Goal: Task Accomplishment & Management: Manage account settings

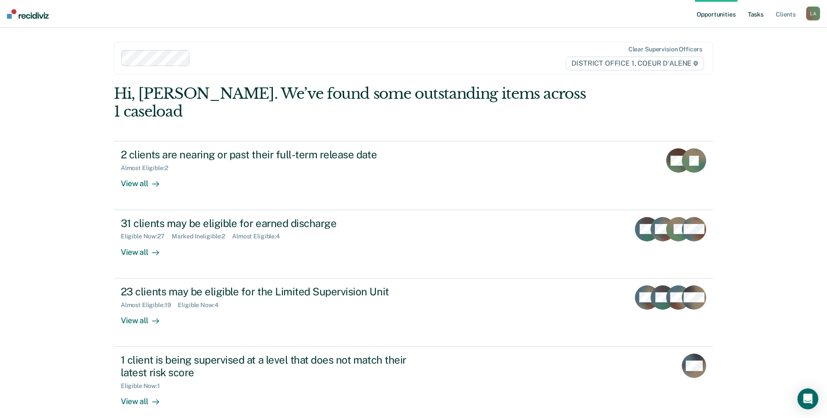
click at [747, 21] on link "Tasks" at bounding box center [755, 14] width 19 height 28
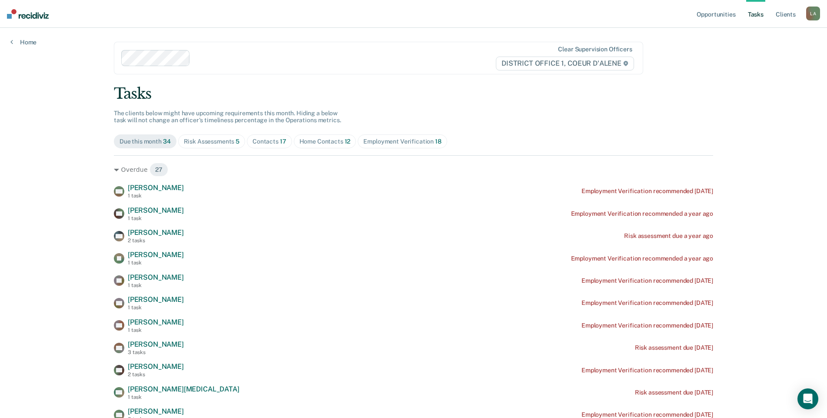
click at [240, 145] on div "Risk Assessments 5" at bounding box center [212, 141] width 56 height 7
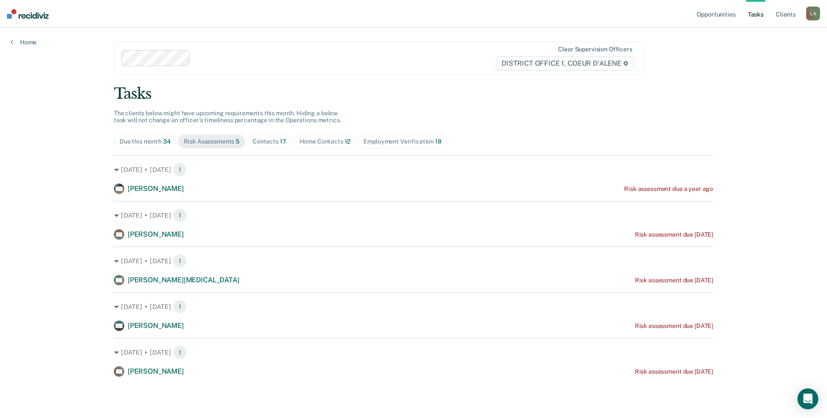
click at [286, 145] on div "Contacts 17" at bounding box center [269, 141] width 34 height 7
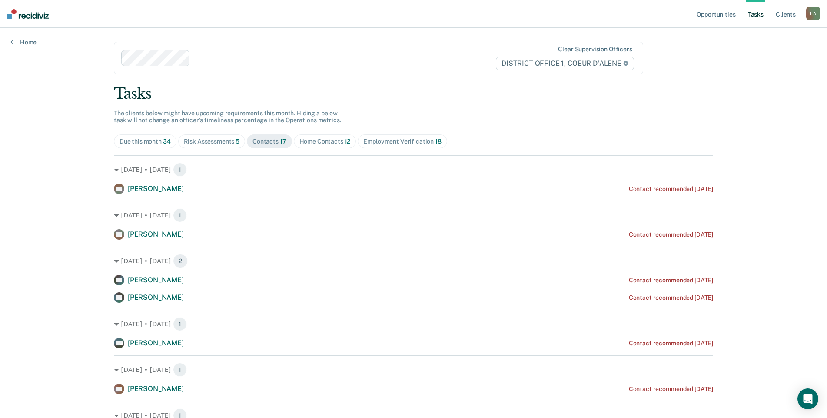
click at [351, 145] on div "Home Contacts 12" at bounding box center [324, 141] width 51 height 7
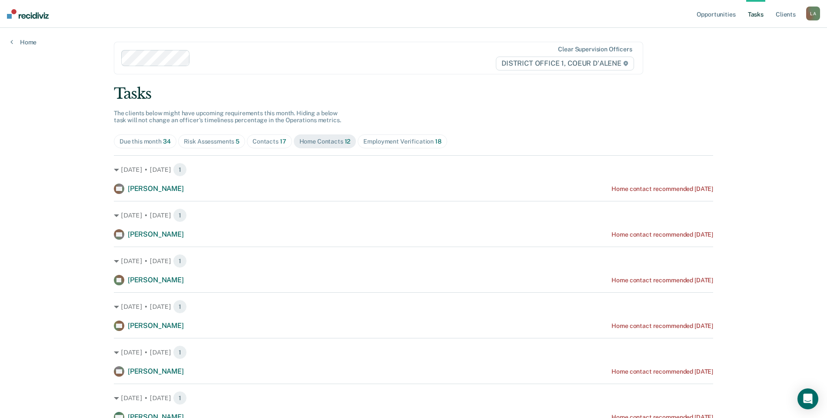
click at [286, 145] on div "Contacts 17" at bounding box center [269, 141] width 34 height 7
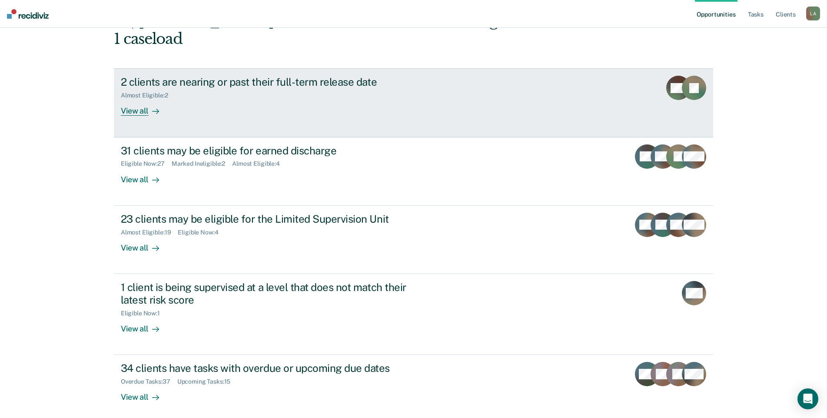
scroll to position [87, 0]
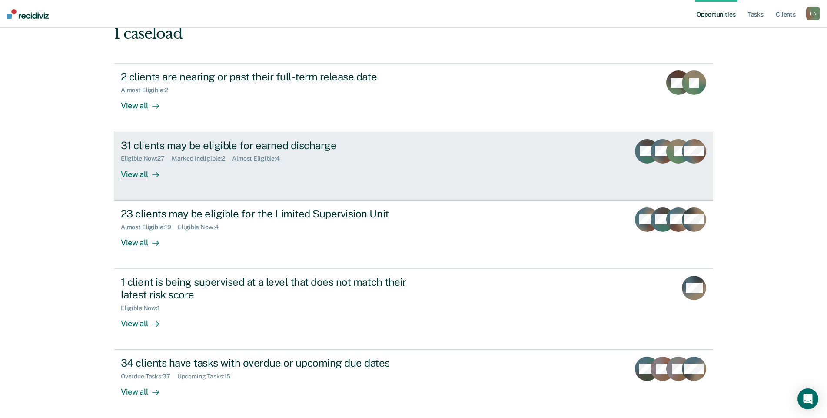
click at [141, 179] on div "View all" at bounding box center [145, 170] width 49 height 17
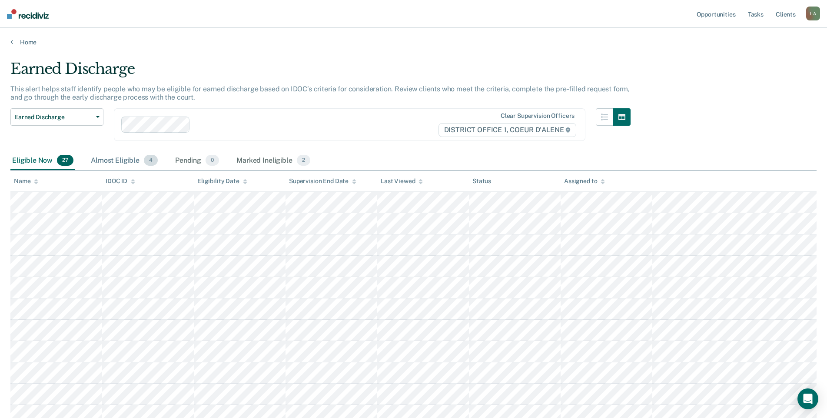
click at [159, 170] on div "Almost Eligible 4" at bounding box center [124, 160] width 70 height 19
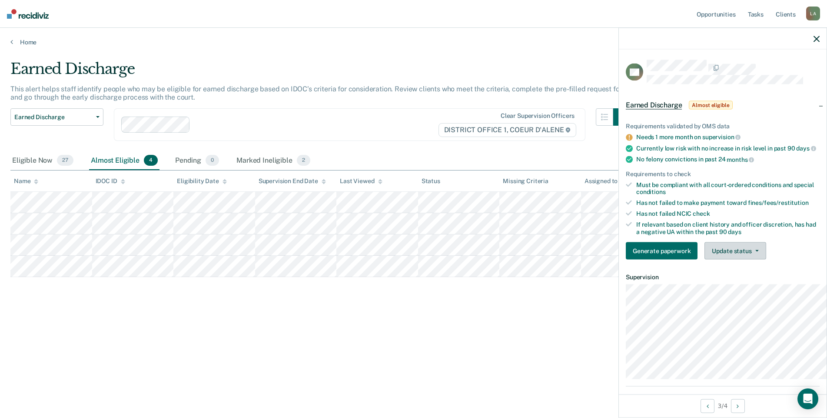
click at [734, 259] on button "Update status" at bounding box center [734, 250] width 61 height 17
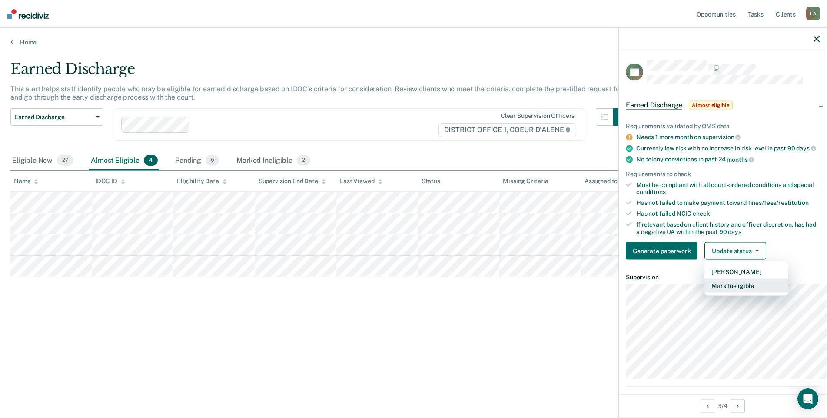
click at [715, 292] on button "Mark Ineligible" at bounding box center [746, 286] width 84 height 14
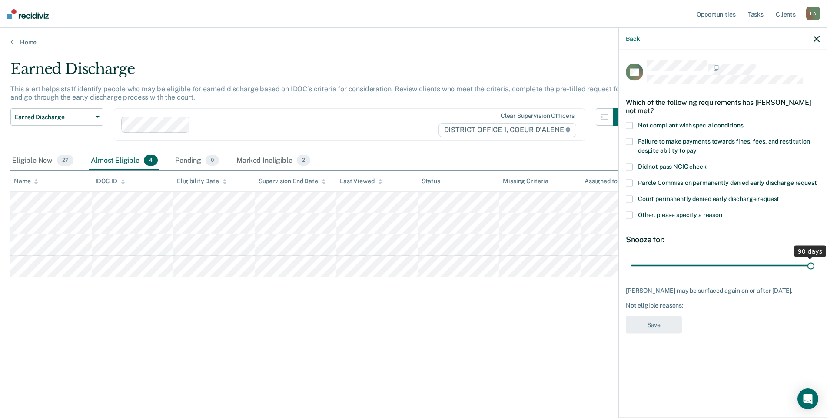
drag, startPoint x: 656, startPoint y: 322, endPoint x: 834, endPoint y: 320, distance: 177.7
type input "90"
click at [814, 273] on input "range" at bounding box center [722, 265] width 183 height 15
click at [626, 218] on span at bounding box center [629, 214] width 7 height 7
click at [722, 211] on input "Other, please specify a reason" at bounding box center [722, 211] width 0 height 0
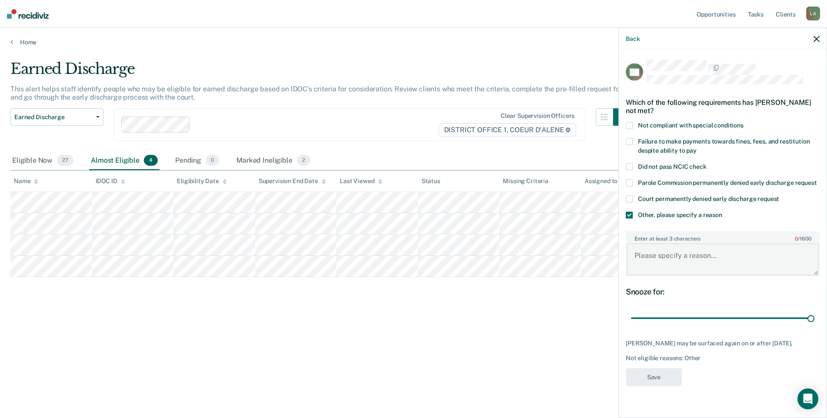
click at [697, 275] on textarea "Enter at least 3 characters 0 / 1600" at bounding box center [723, 259] width 192 height 32
type textarea "N"
type textarea "He has not completed treatment and he is on the SO caseload"
click at [784, 296] on div "Snooze for:" at bounding box center [723, 292] width 194 height 10
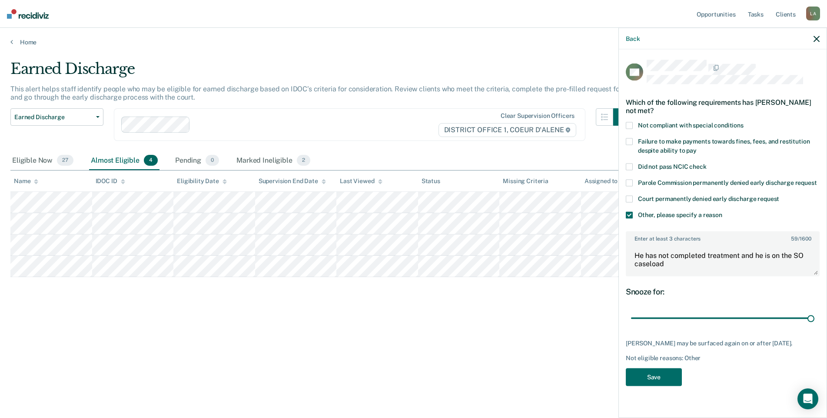
scroll to position [70, 0]
click at [626, 385] on button "Save" at bounding box center [654, 377] width 56 height 18
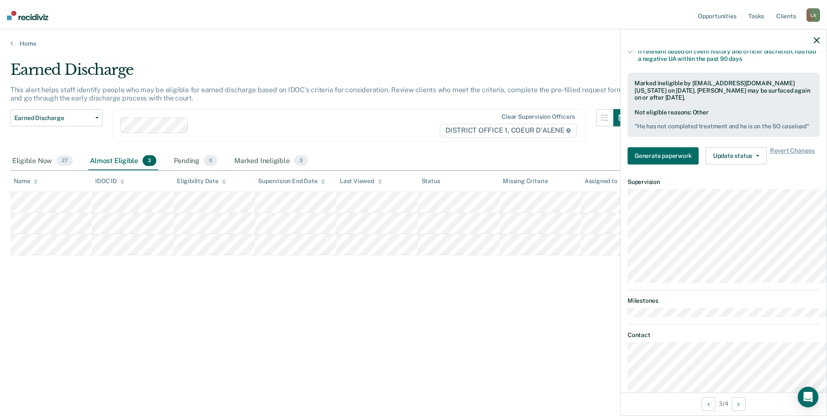
scroll to position [200, 0]
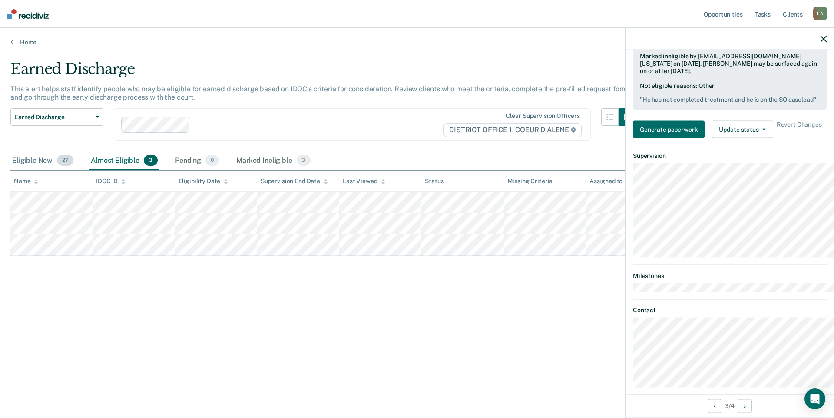
click at [46, 170] on div "Eligible Now 27" at bounding box center [42, 160] width 65 height 19
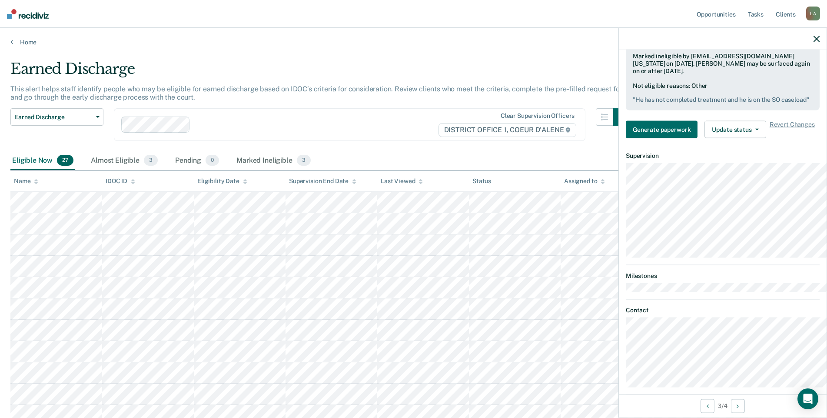
click at [814, 50] on div at bounding box center [723, 39] width 208 height 22
click at [813, 42] on icon "button" at bounding box center [816, 39] width 6 height 6
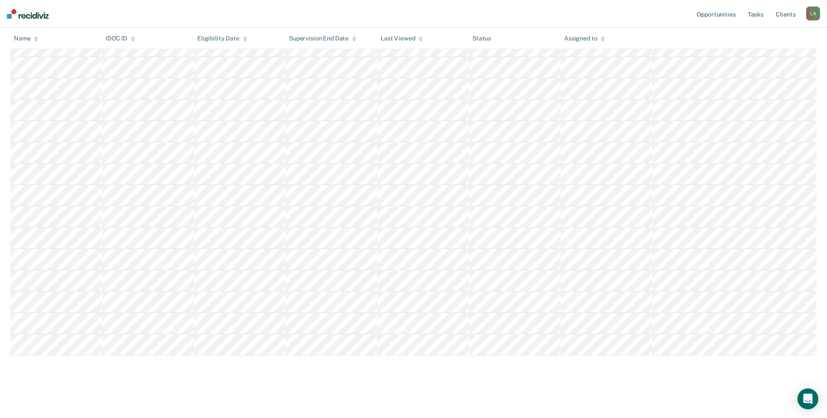
scroll to position [525, 0]
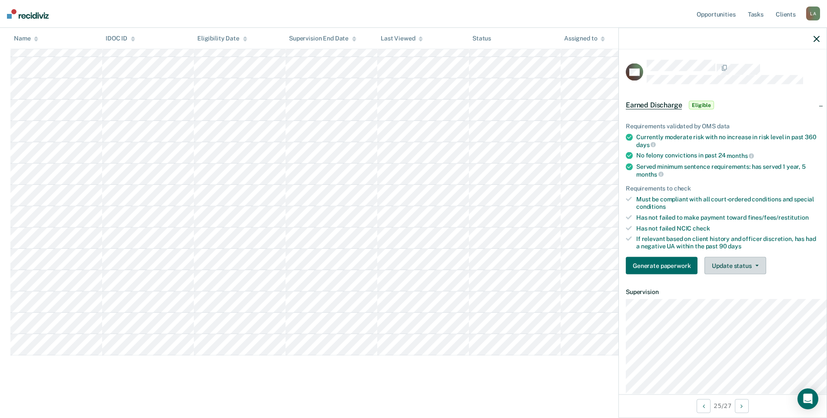
click at [743, 274] on button "Update status" at bounding box center [734, 265] width 61 height 17
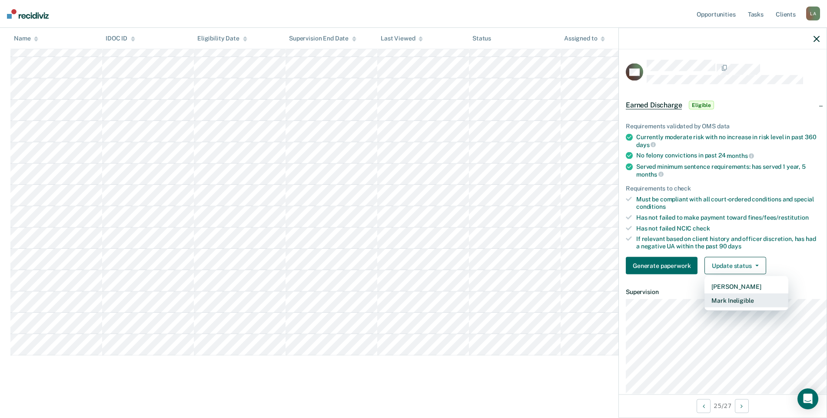
click at [706, 307] on button "Mark Ineligible" at bounding box center [746, 300] width 84 height 14
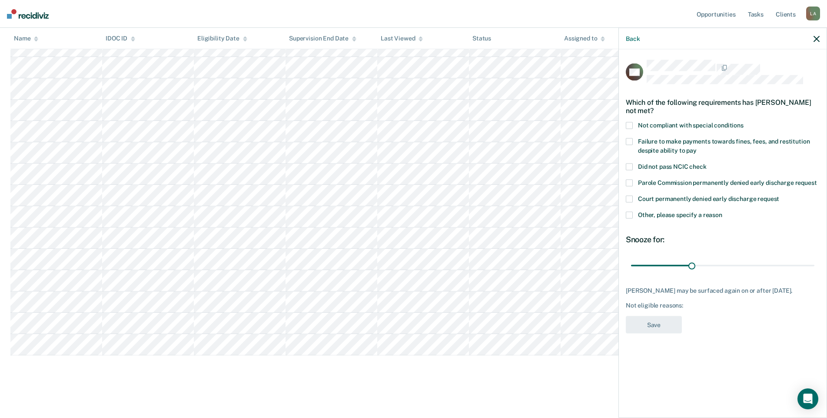
click at [626, 218] on span at bounding box center [629, 214] width 7 height 7
click at [722, 211] on input "Other, please specify a reason" at bounding box center [722, 211] width 0 height 0
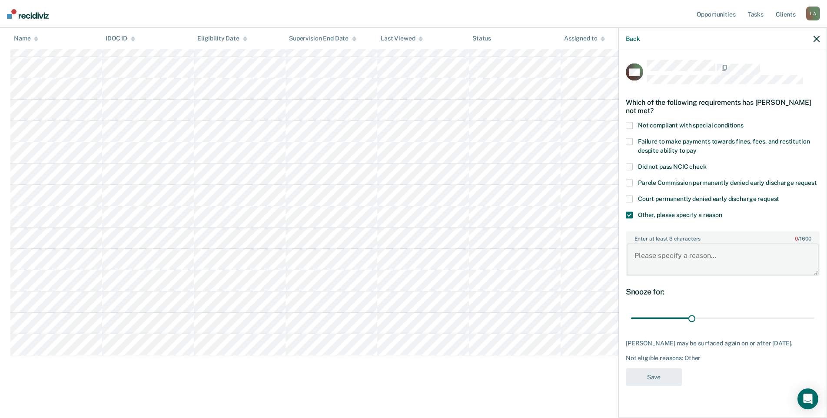
click at [666, 275] on textarea "Enter at least 3 characters 0 / 1600" at bounding box center [723, 259] width 192 height 32
type textarea "a"
type textarea "Anderson was just re-assigned to me with new charges."
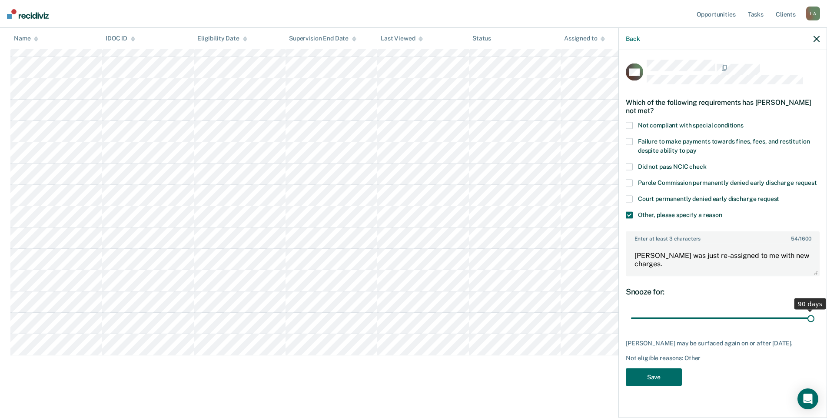
drag, startPoint x: 654, startPoint y: 314, endPoint x: 824, endPoint y: 331, distance: 170.7
type input "90"
click at [814, 325] on input "range" at bounding box center [722, 317] width 183 height 15
click at [626, 386] on button "Save" at bounding box center [654, 377] width 56 height 18
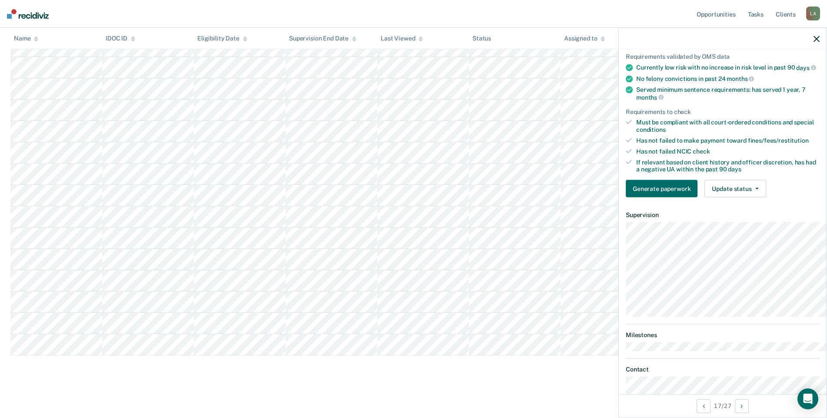
click at [815, 42] on icon "button" at bounding box center [816, 39] width 6 height 6
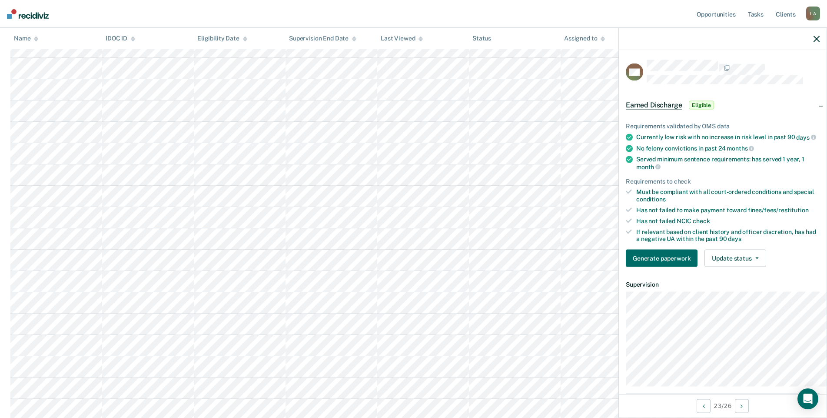
scroll to position [0, 0]
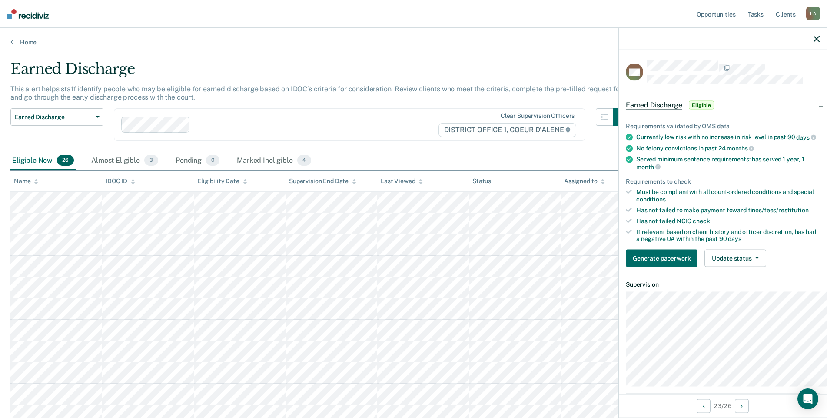
click at [486, 64] on main "Earned Discharge This alert helps staff identify people who may be eligible for…" at bounding box center [413, 425] width 827 height 759
click at [813, 42] on icon "button" at bounding box center [816, 39] width 6 height 6
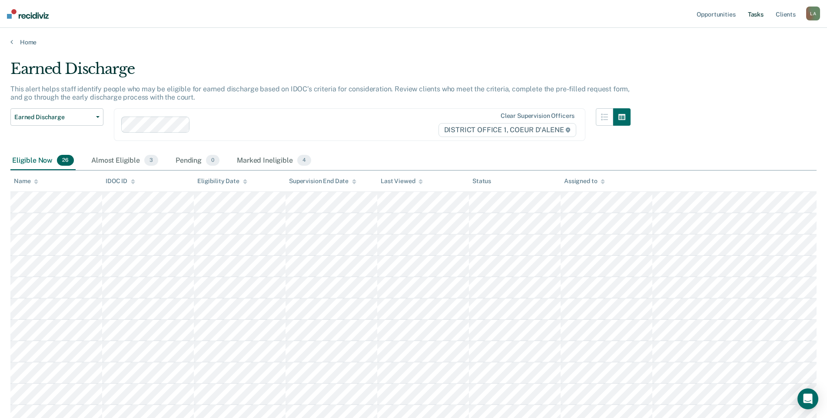
click at [746, 17] on link "Tasks" at bounding box center [755, 14] width 19 height 28
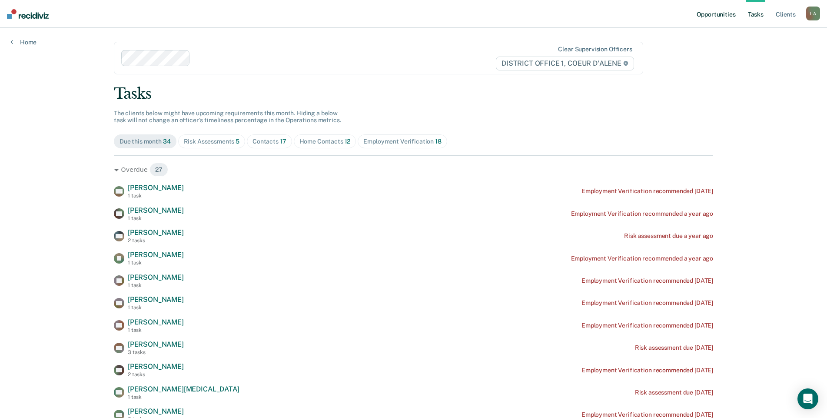
click at [695, 15] on link "Opportunities" at bounding box center [716, 14] width 42 height 28
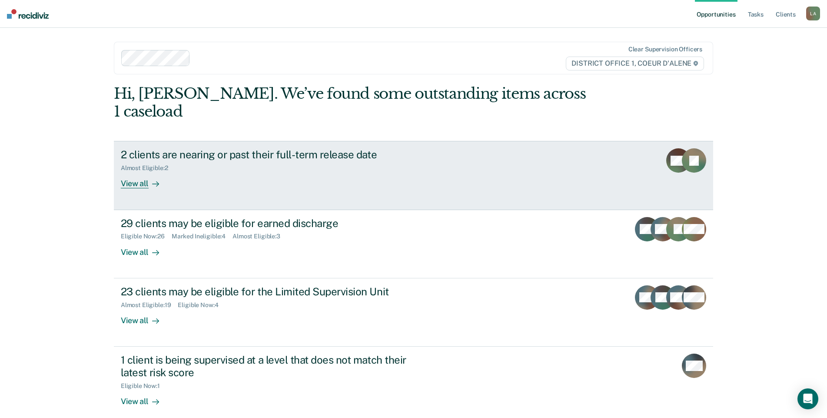
click at [140, 189] on div "View all" at bounding box center [145, 180] width 49 height 17
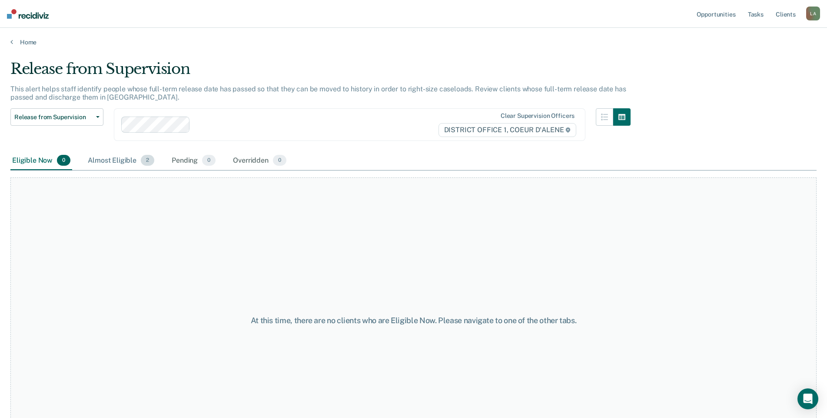
click at [138, 170] on div "Almost Eligible 2" at bounding box center [121, 160] width 70 height 19
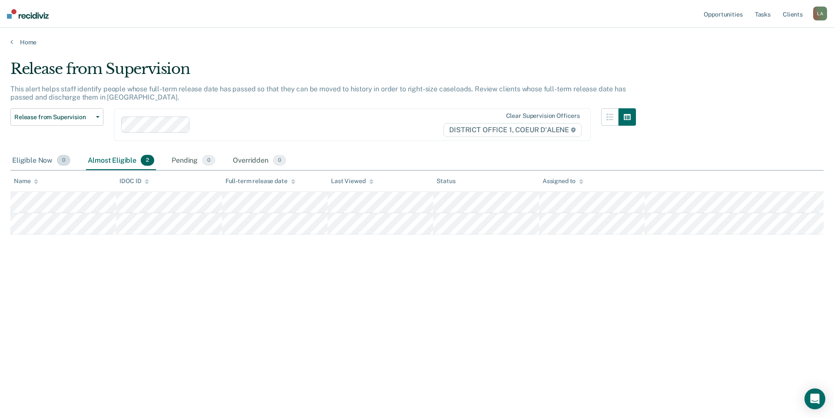
click at [39, 170] on div "Eligible Now 0" at bounding box center [41, 160] width 62 height 19
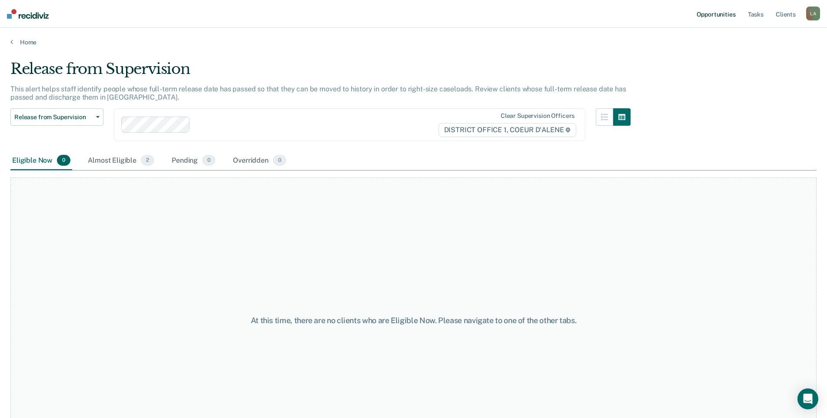
click at [696, 14] on link "Opportunities" at bounding box center [716, 14] width 42 height 28
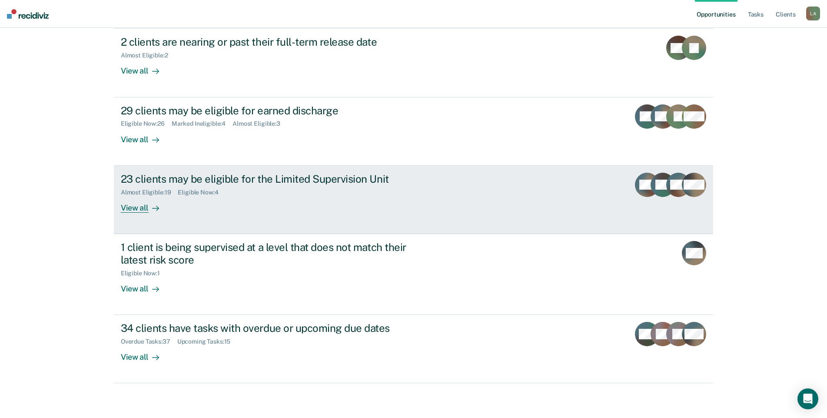
scroll to position [217, 0]
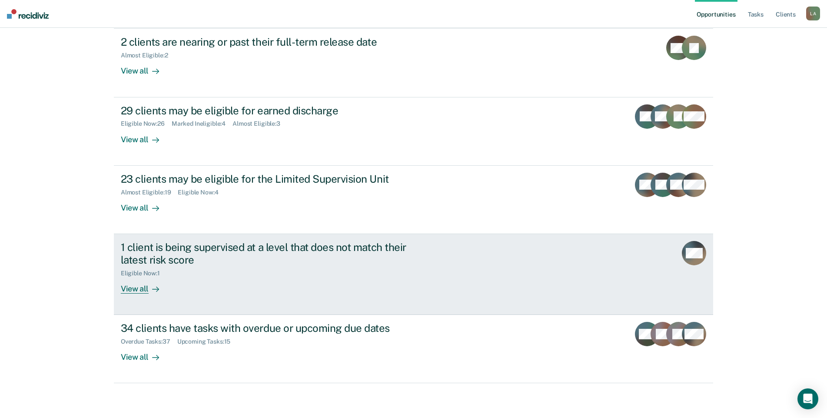
click at [133, 285] on div "View all" at bounding box center [145, 284] width 49 height 17
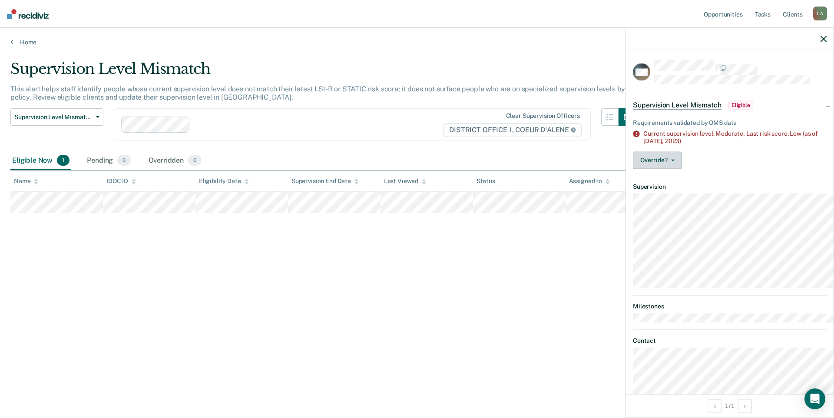
click at [633, 169] on button "Override?" at bounding box center [657, 159] width 49 height 17
click at [633, 202] on button "Mark Overridden" at bounding box center [675, 195] width 84 height 14
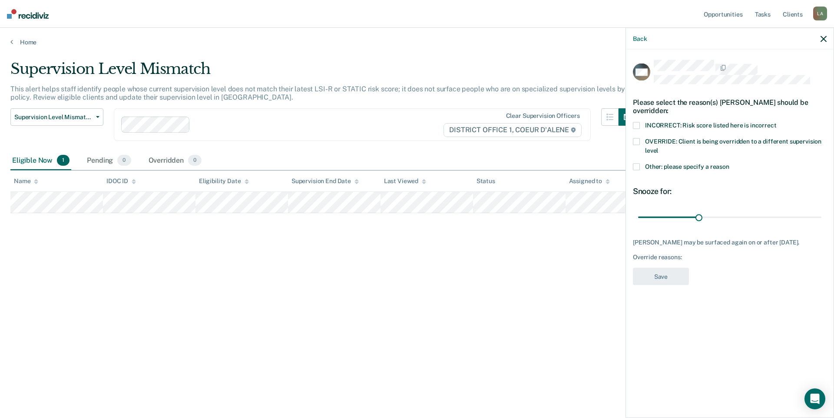
click at [633, 170] on span at bounding box center [636, 166] width 7 height 7
click at [730, 163] on input "Other: please specify a reason" at bounding box center [730, 163] width 0 height 0
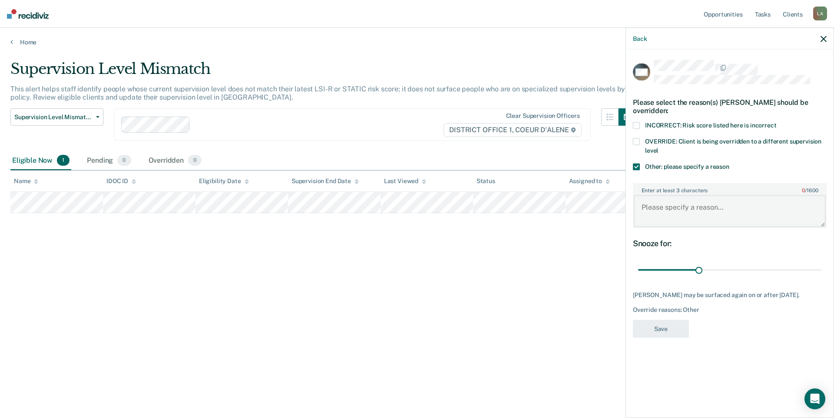
click at [650, 227] on textarea "Enter at least 3 characters 0 / 1600" at bounding box center [730, 211] width 192 height 32
type textarea "He has not been out long enough to assess"
type input "30"
click at [663, 277] on input "range" at bounding box center [729, 269] width 183 height 15
click at [633, 338] on button "Save" at bounding box center [661, 329] width 56 height 18
